Goal: Information Seeking & Learning: Get advice/opinions

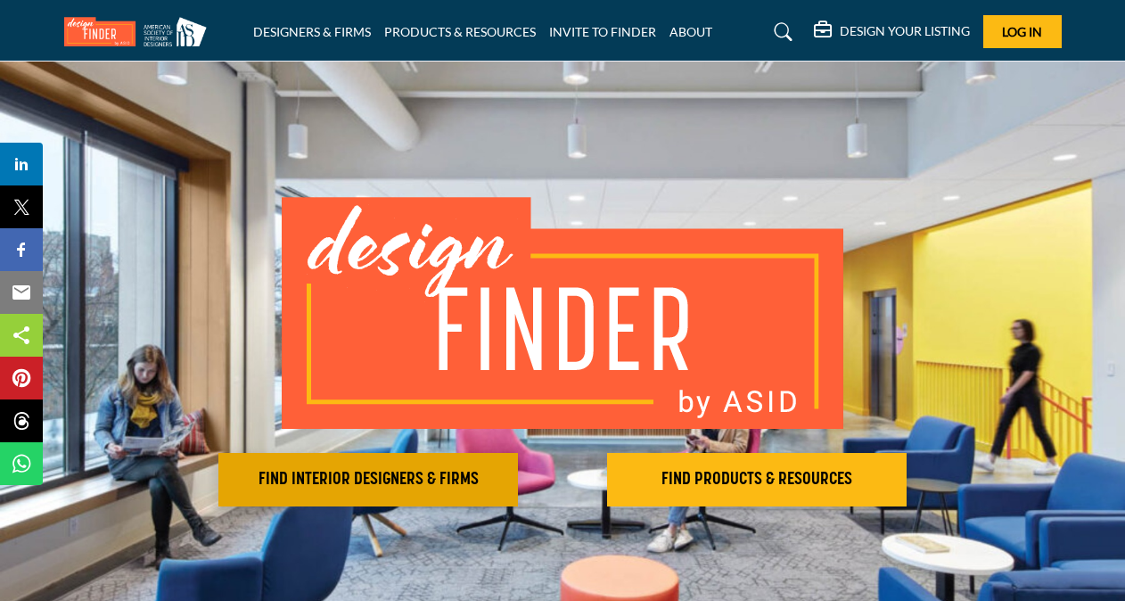
click at [416, 480] on h2 "FIND INTERIOR DESIGNERS & FIRMS" at bounding box center [368, 479] width 289 height 21
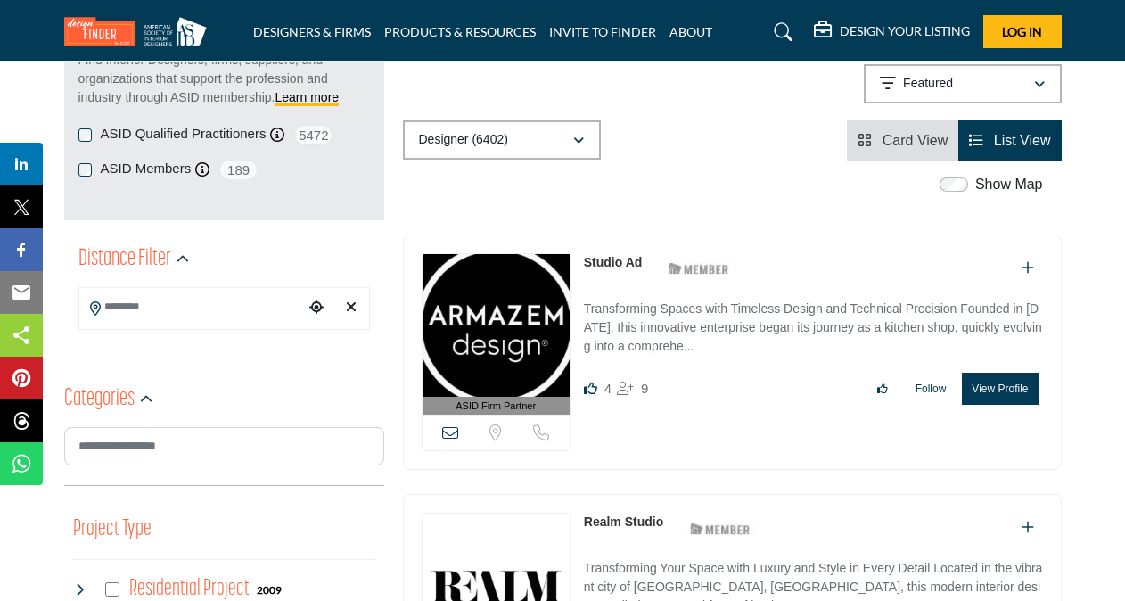
scroll to position [535, 0]
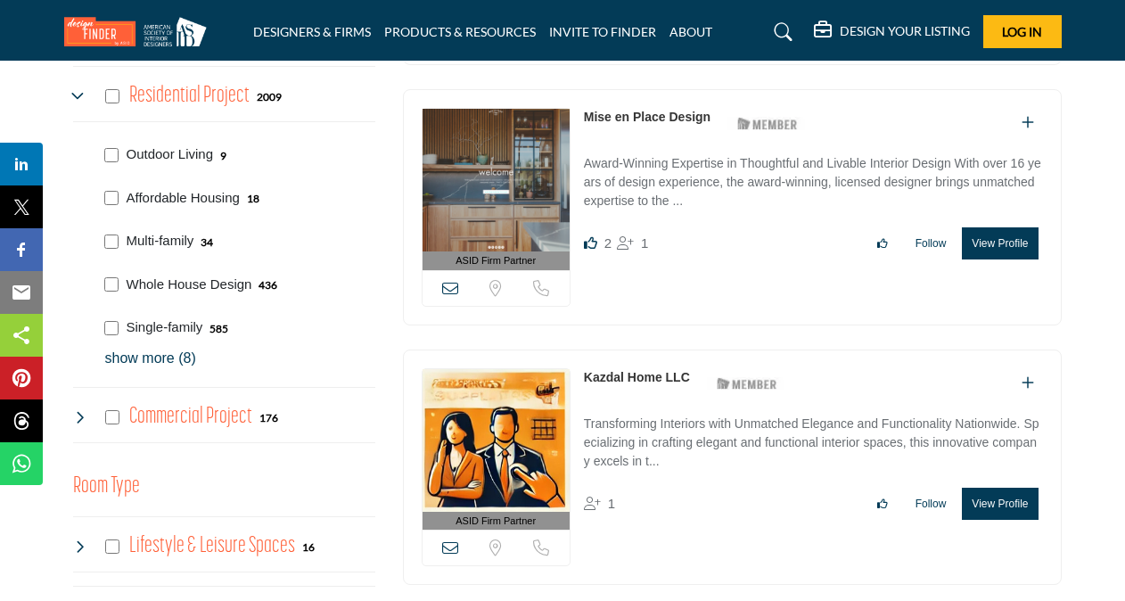
scroll to position [761, 0]
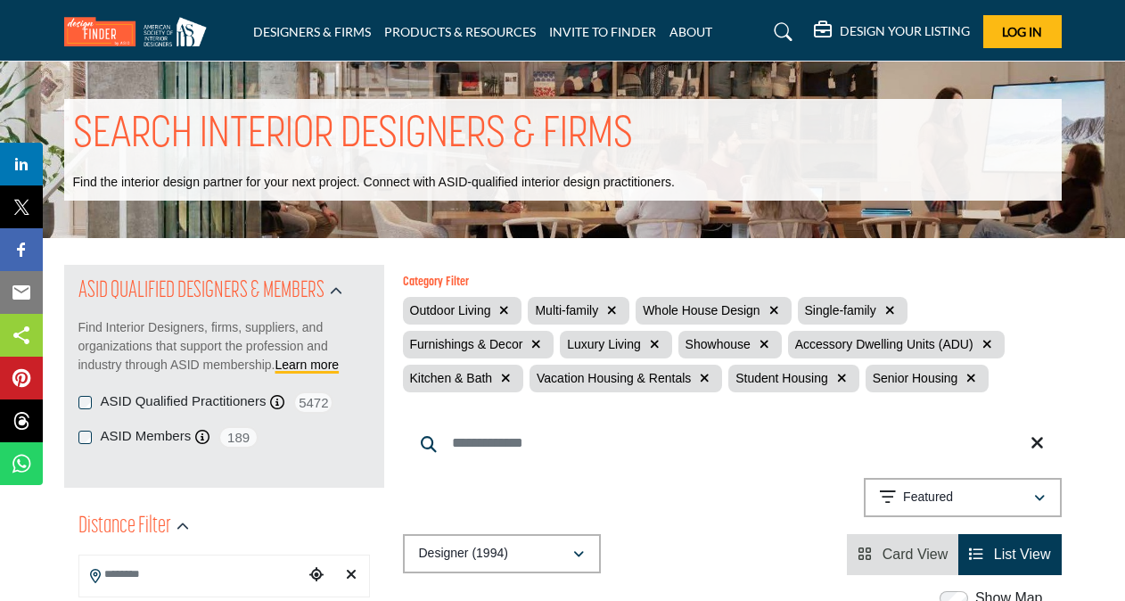
click at [966, 382] on icon "button" at bounding box center [971, 378] width 10 height 12
click at [837, 382] on icon "button" at bounding box center [842, 378] width 10 height 12
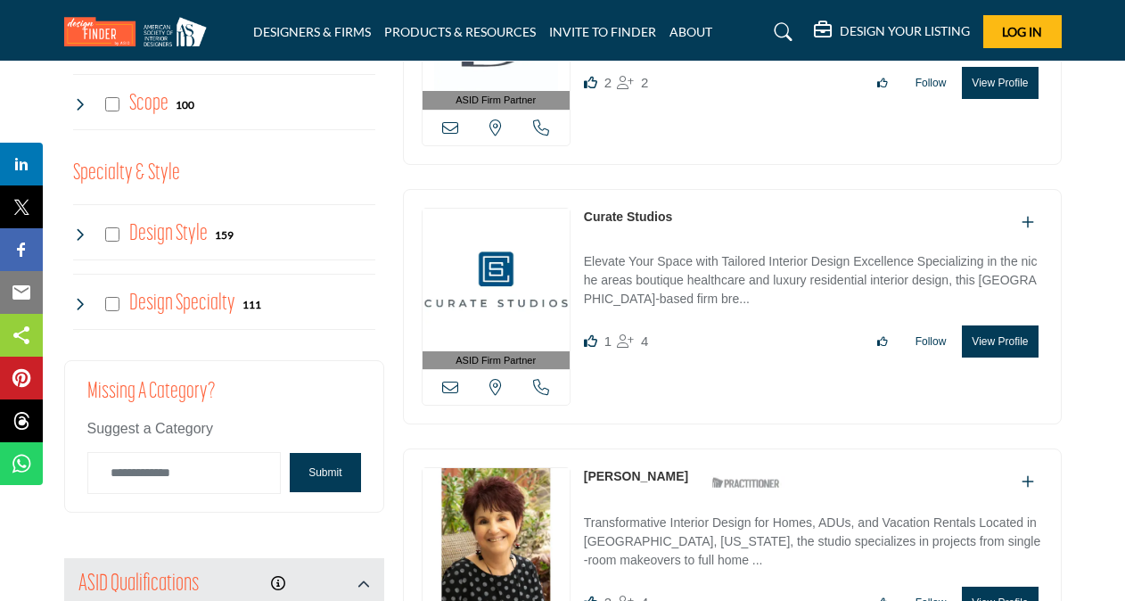
scroll to position [1515, 0]
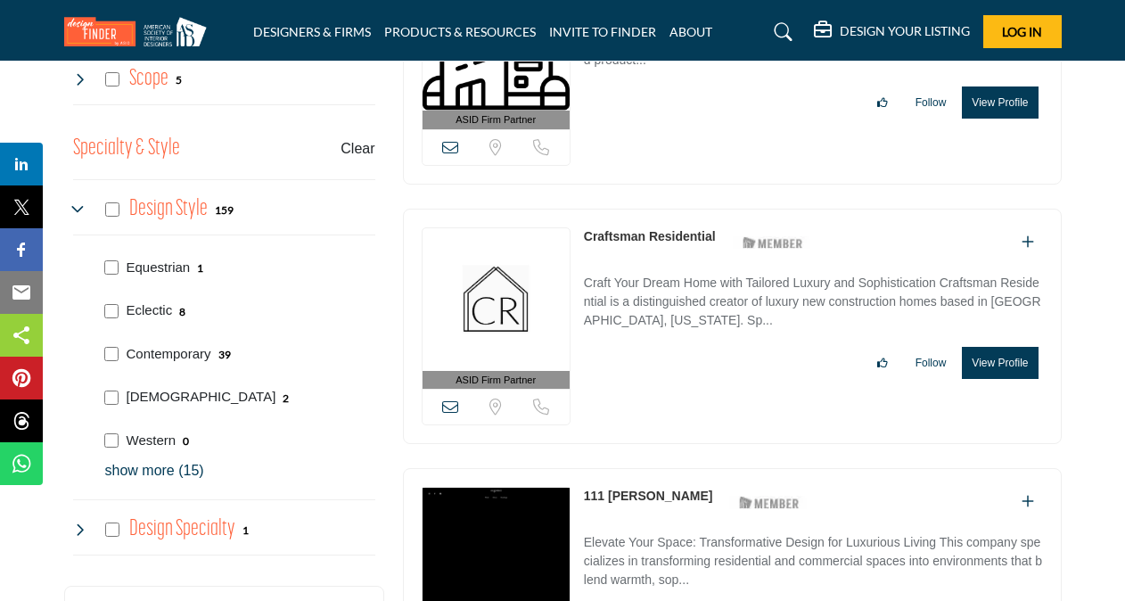
scroll to position [1515, 0]
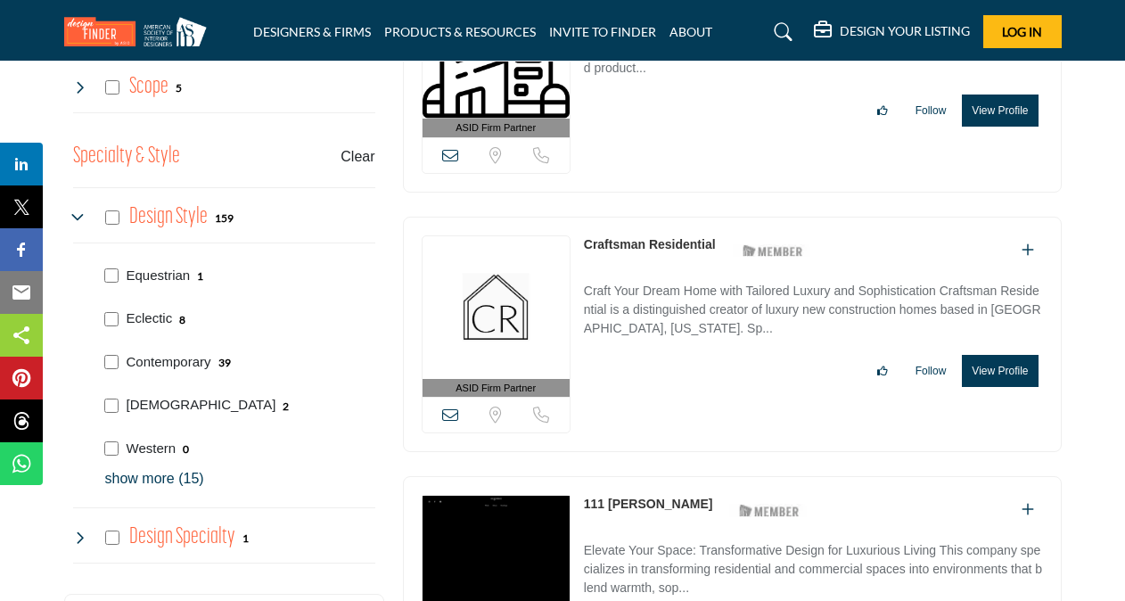
click at [148, 472] on p "show more (15)" at bounding box center [240, 478] width 270 height 21
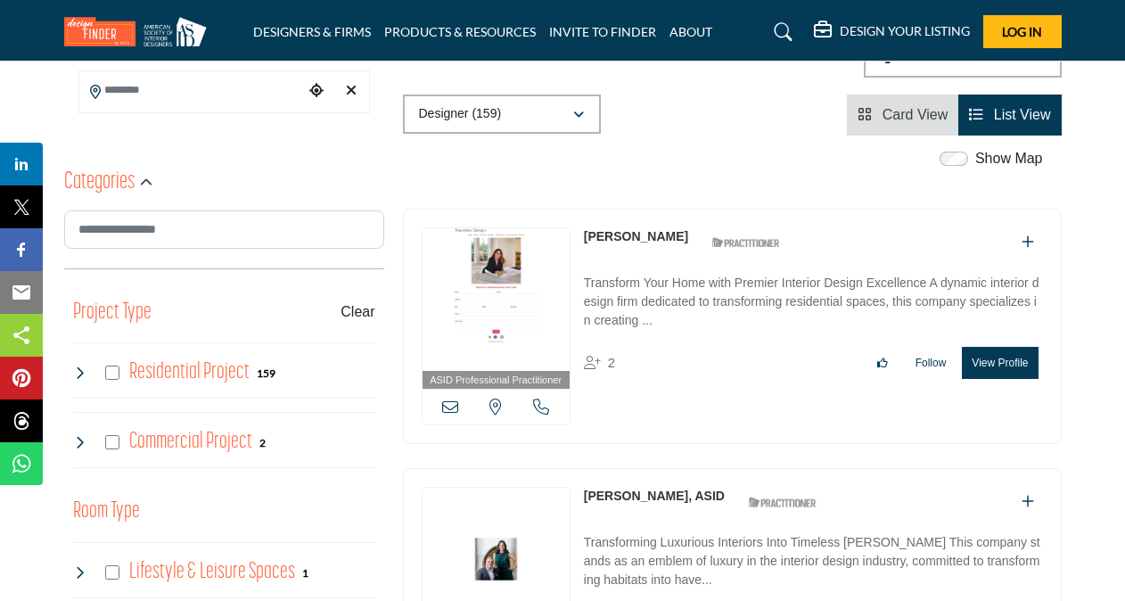
scroll to position [446, 0]
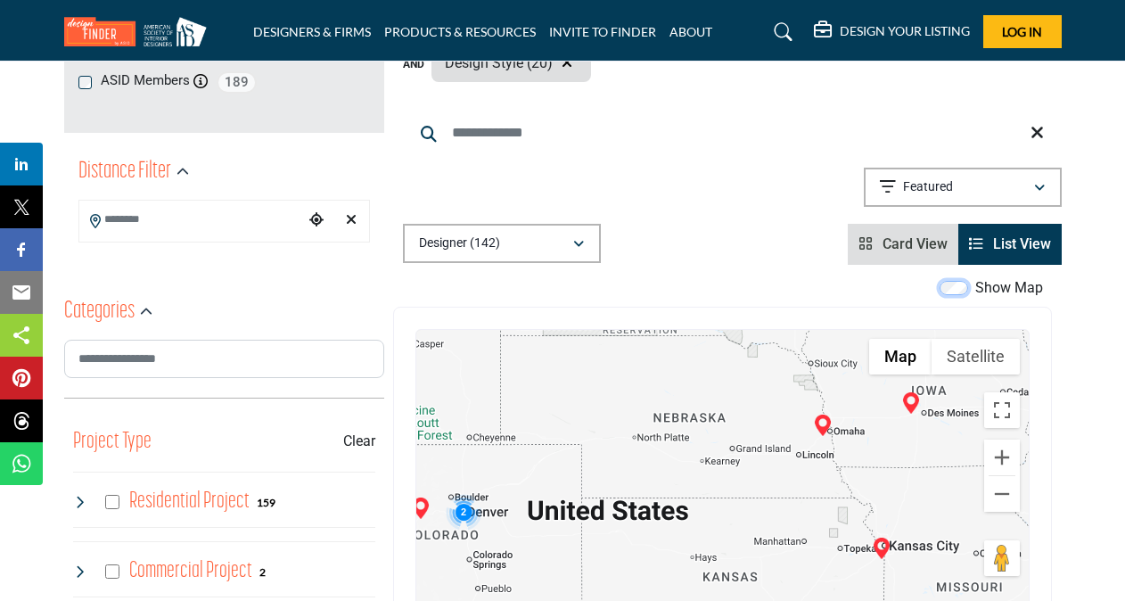
scroll to position [357, 0]
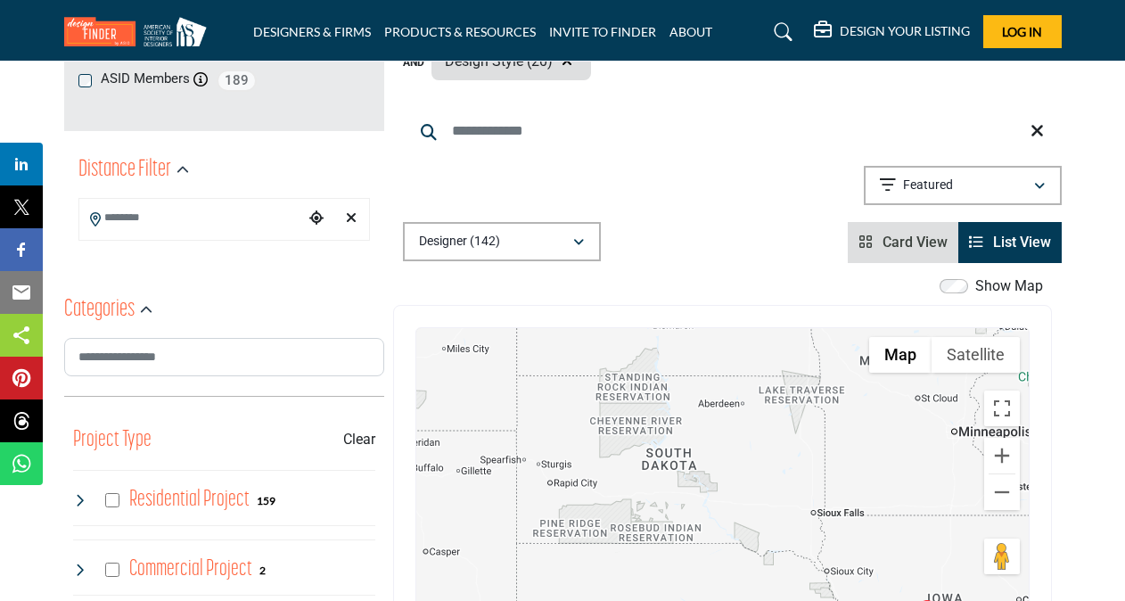
drag, startPoint x: 727, startPoint y: 384, endPoint x: 740, endPoint y: 584, distance: 200.1
click at [742, 590] on div at bounding box center [722, 505] width 612 height 355
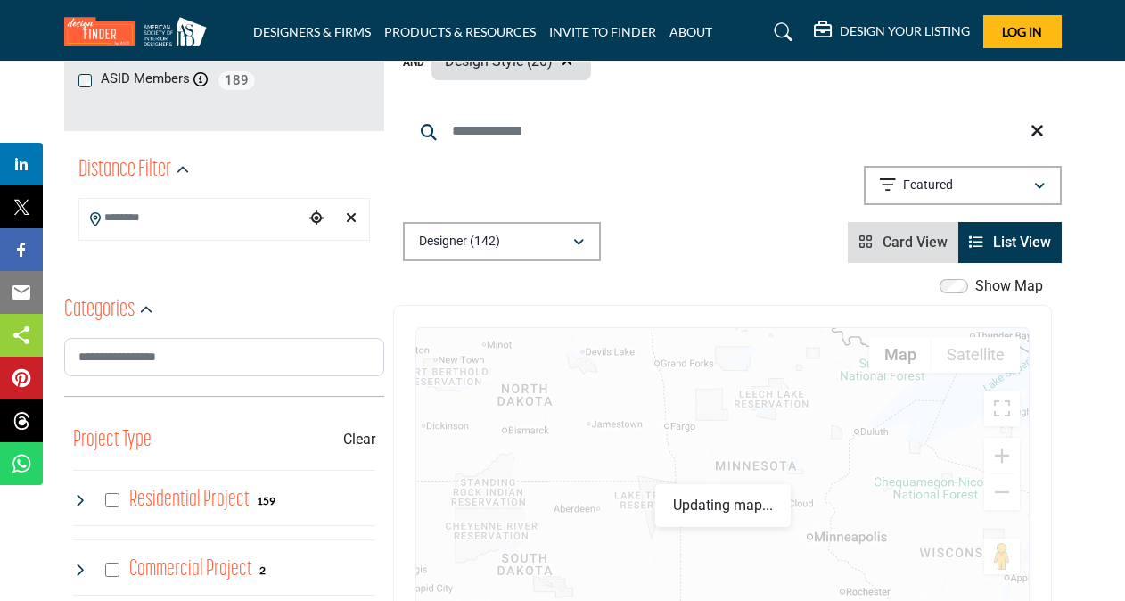
drag, startPoint x: 805, startPoint y: 403, endPoint x: 652, endPoint y: 526, distance: 196.6
click at [652, 529] on div at bounding box center [722, 505] width 612 height 355
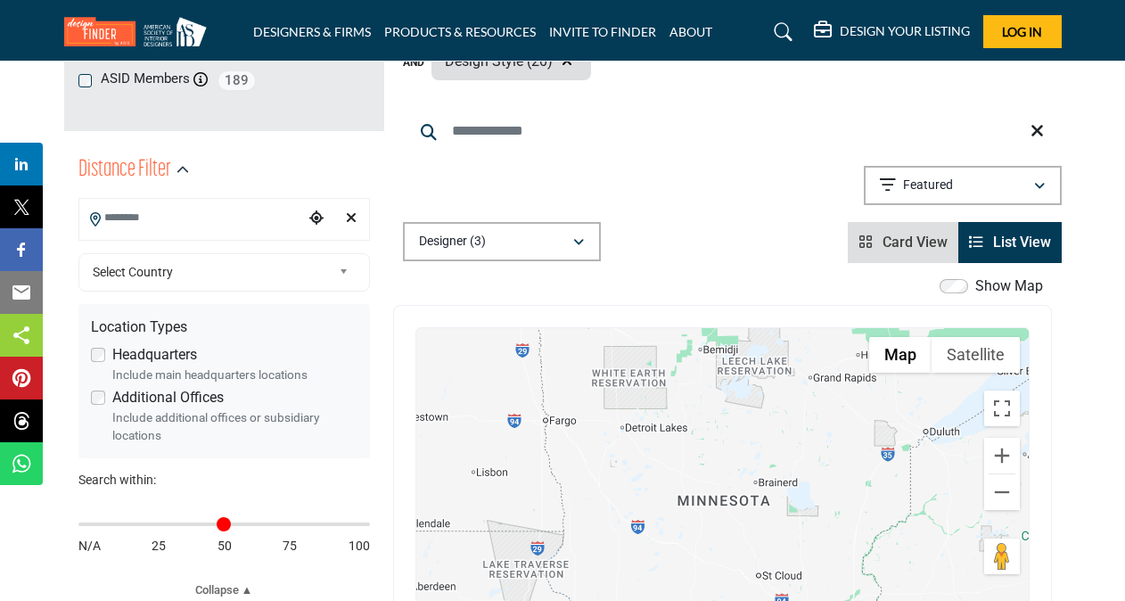
click at [187, 229] on input "Search Location" at bounding box center [191, 218] width 225 height 35
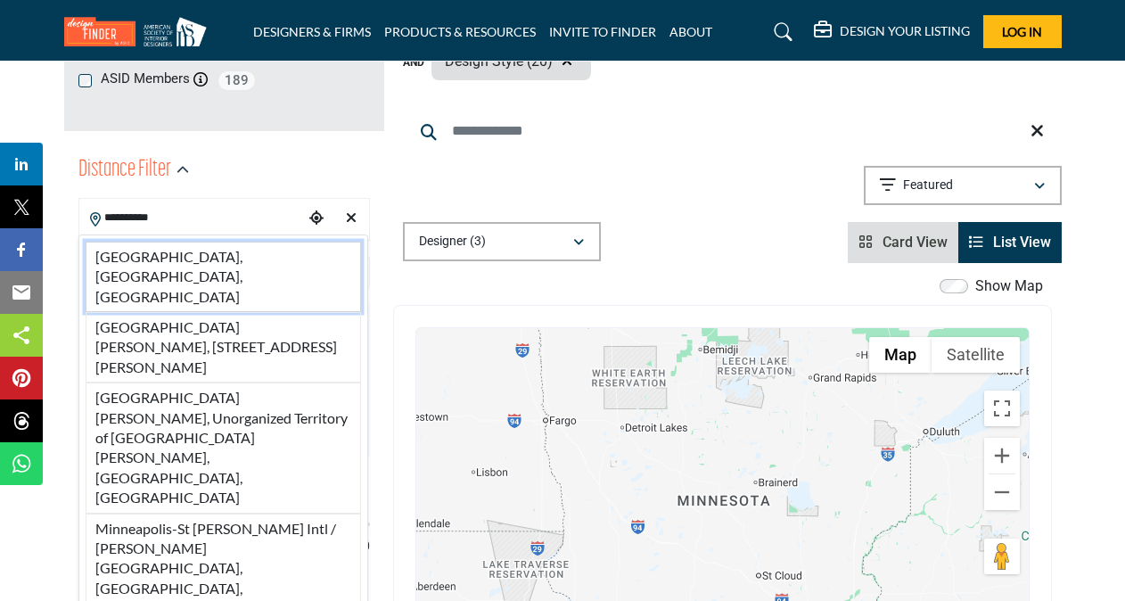
click at [217, 250] on li "Minneapolis, MN, USA" at bounding box center [223, 277] width 275 height 70
type input "**********"
type input "***"
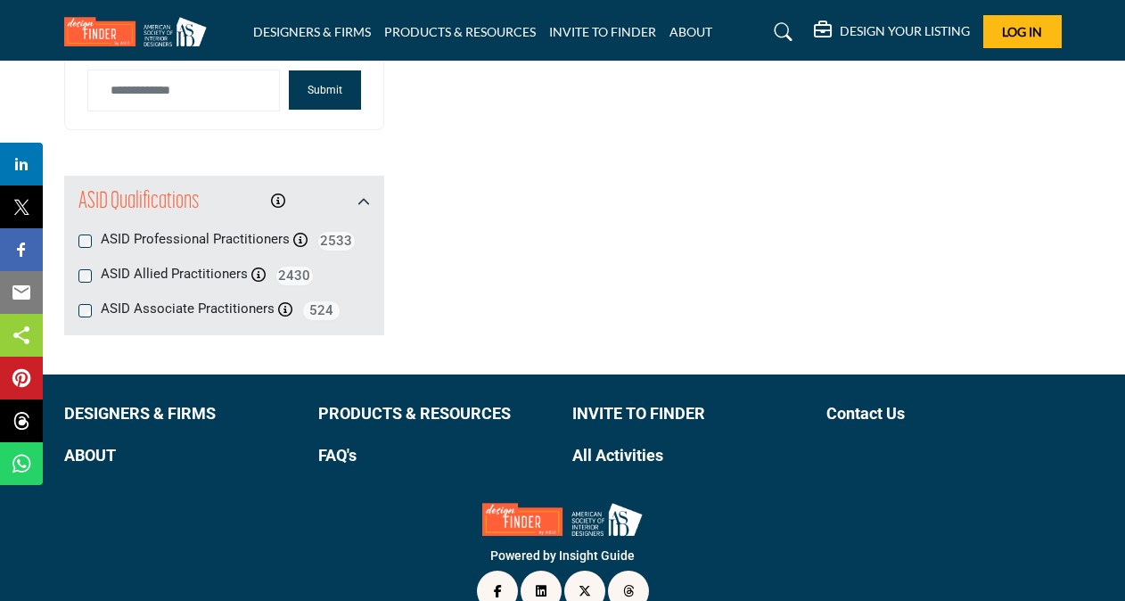
scroll to position [3191, 0]
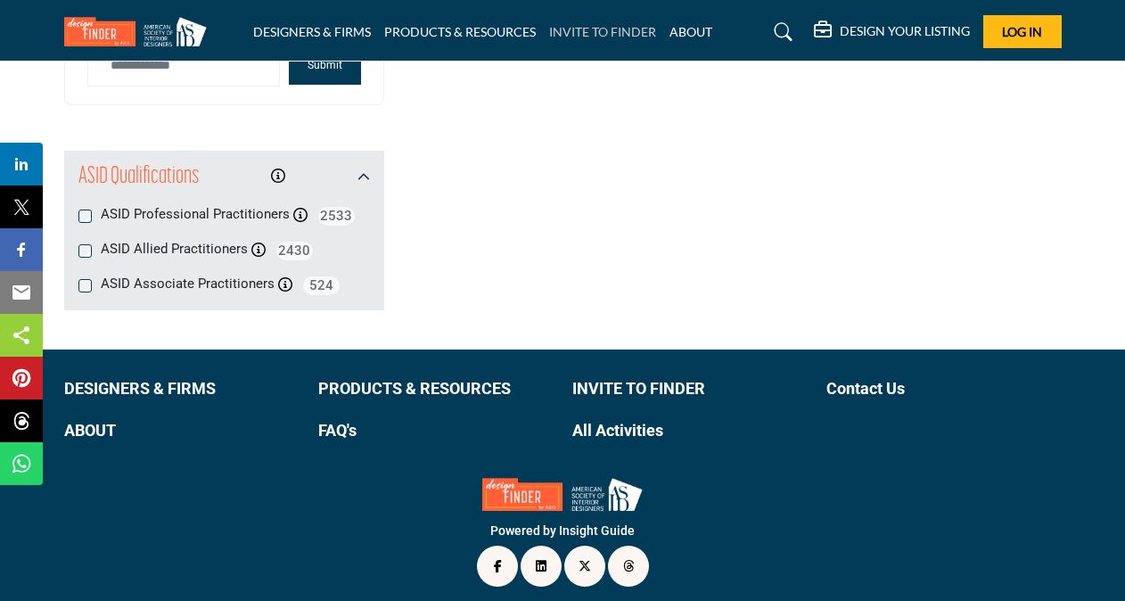
click at [580, 29] on link "INVITE TO FINDER" at bounding box center [602, 31] width 107 height 15
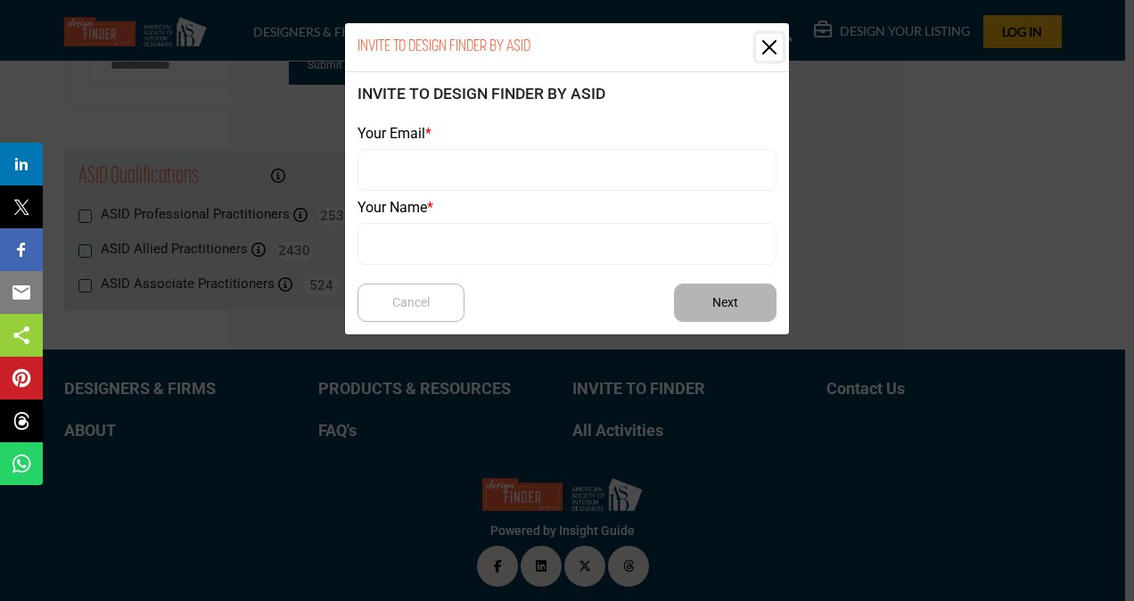
click at [765, 39] on button "Close" at bounding box center [769, 47] width 27 height 27
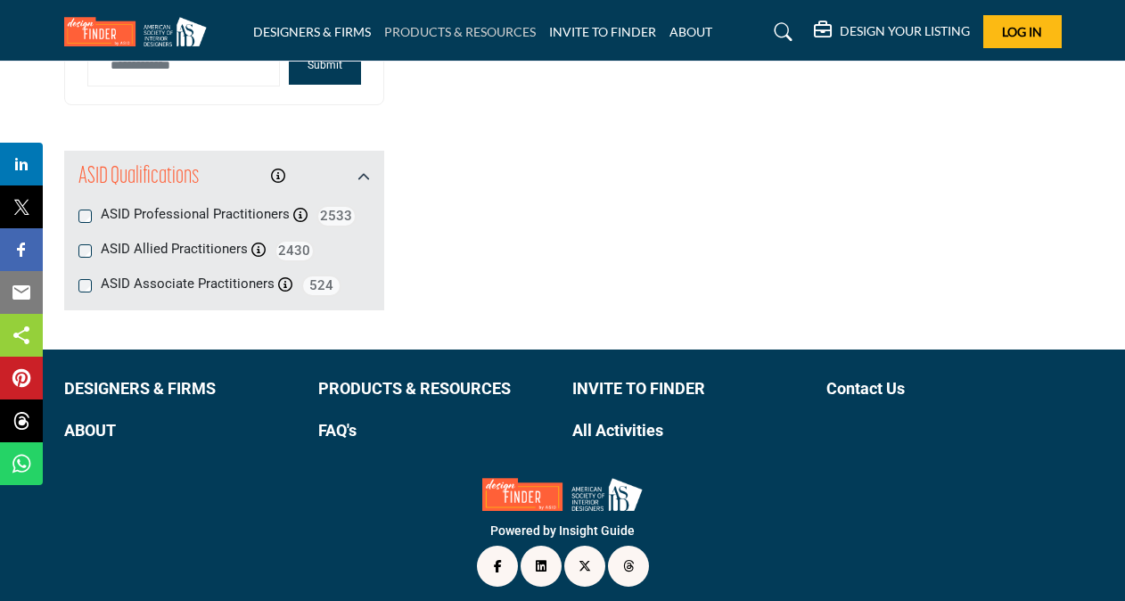
click at [481, 32] on link "PRODUCTS & RESOURCES" at bounding box center [460, 31] width 152 height 15
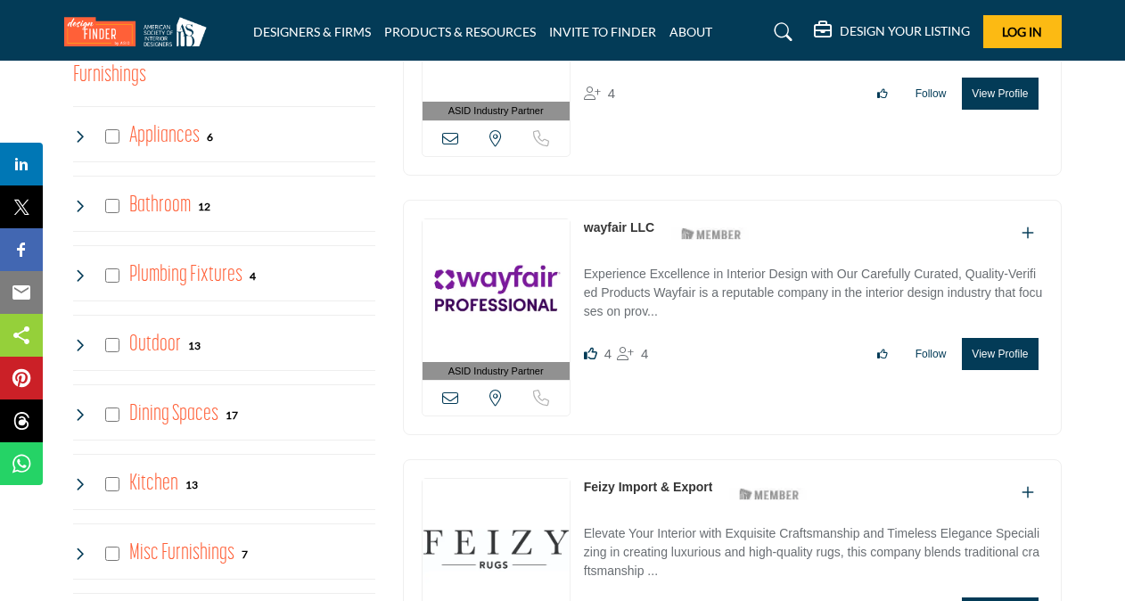
scroll to position [1426, 0]
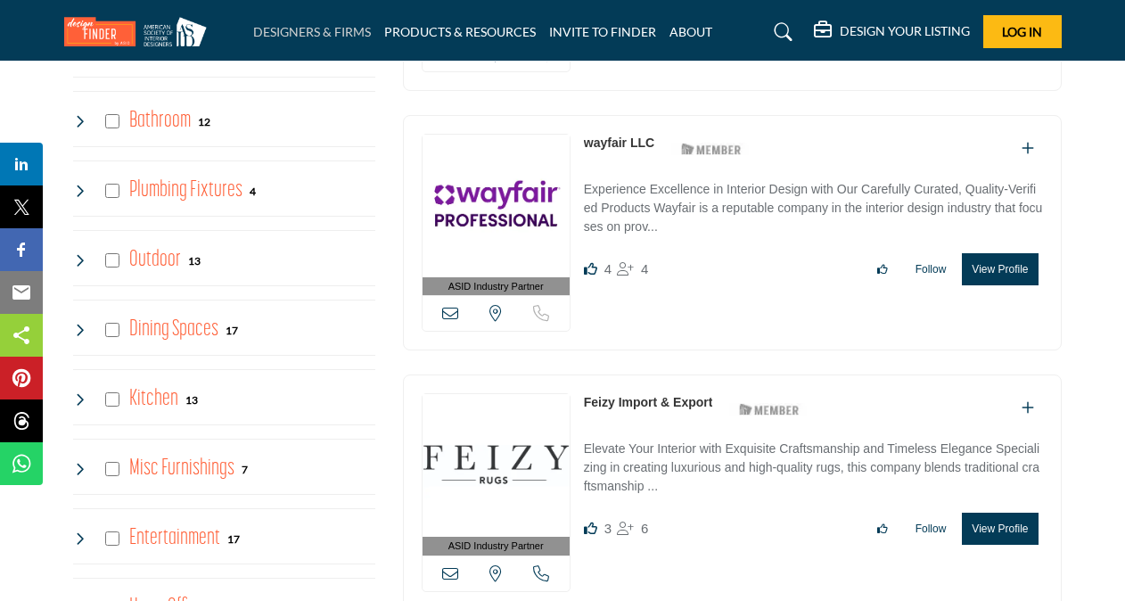
click at [337, 31] on link "DESIGNERS & FIRMS" at bounding box center [312, 31] width 118 height 15
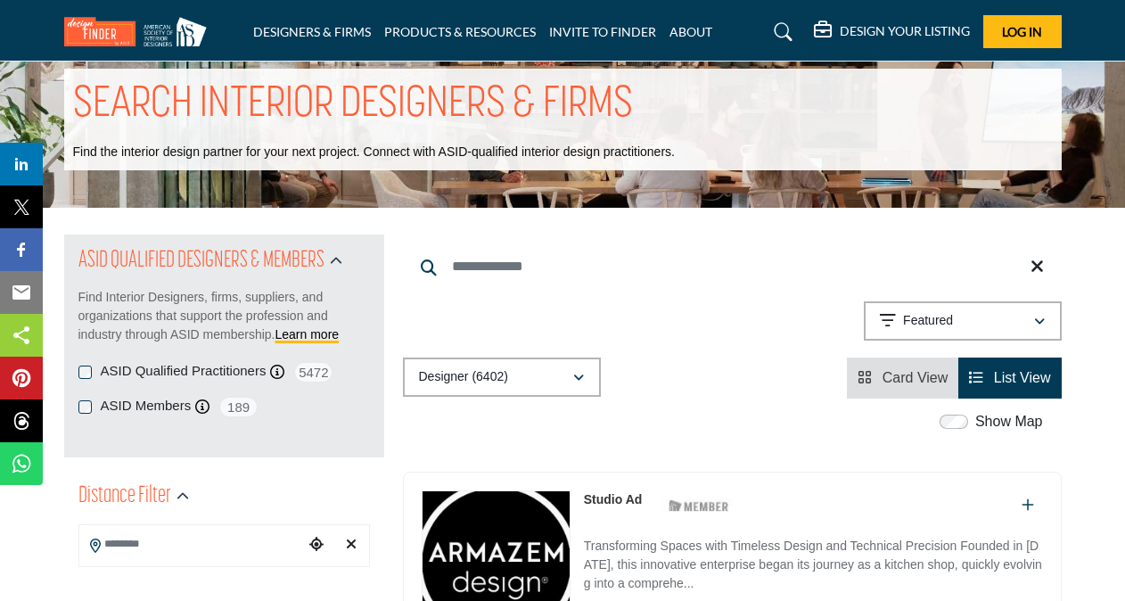
scroll to position [178, 0]
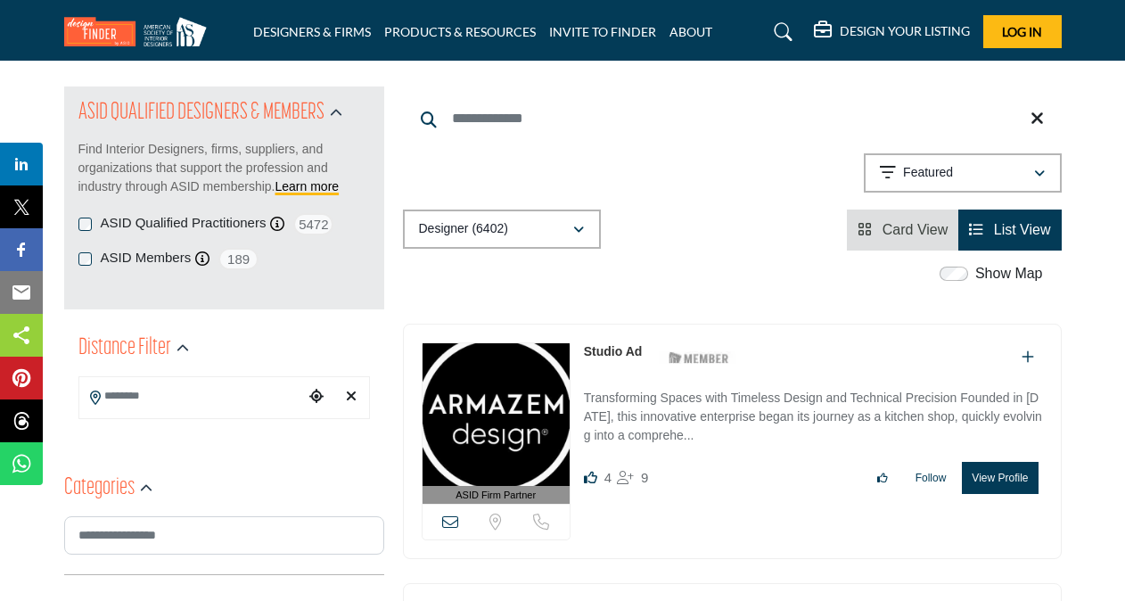
click at [884, 235] on span "Card View" at bounding box center [915, 229] width 66 height 15
